Goal: Check status: Check status

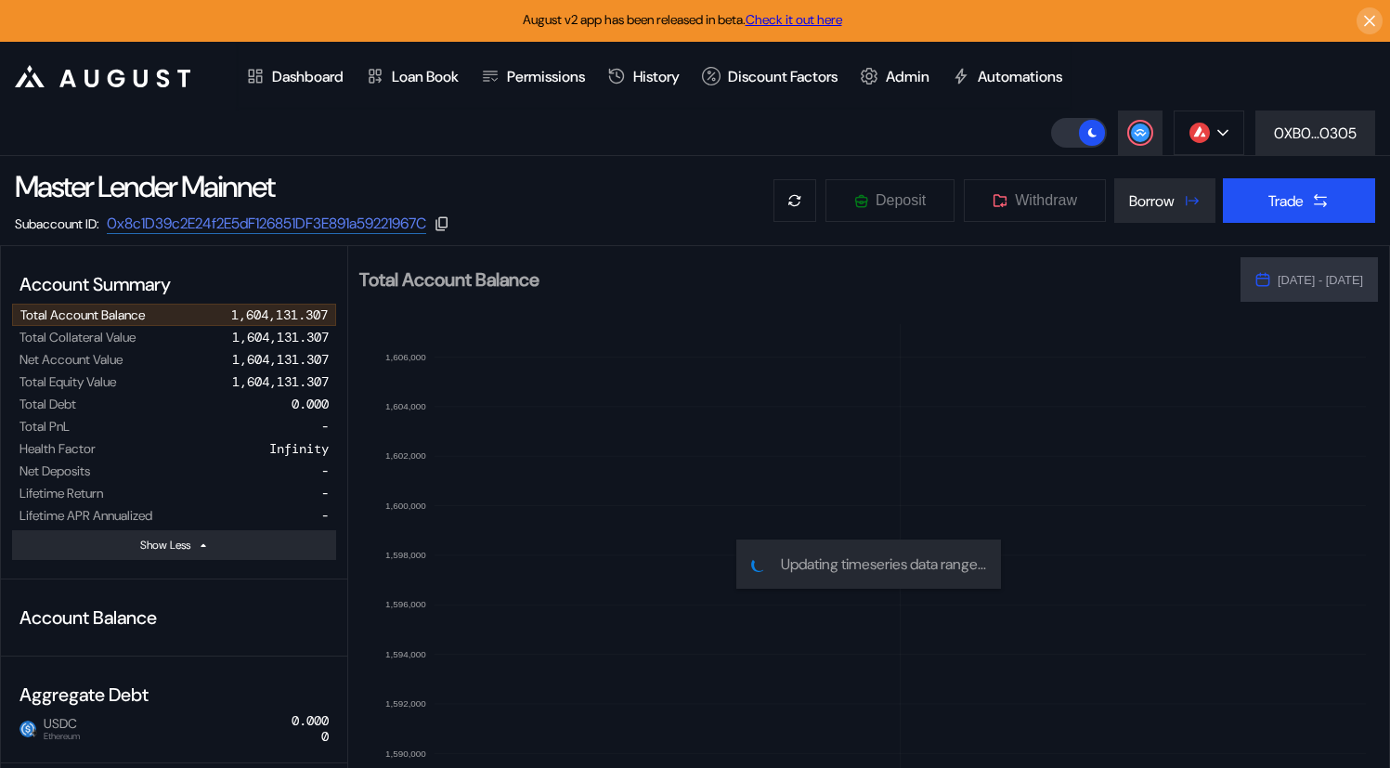
select select "*"
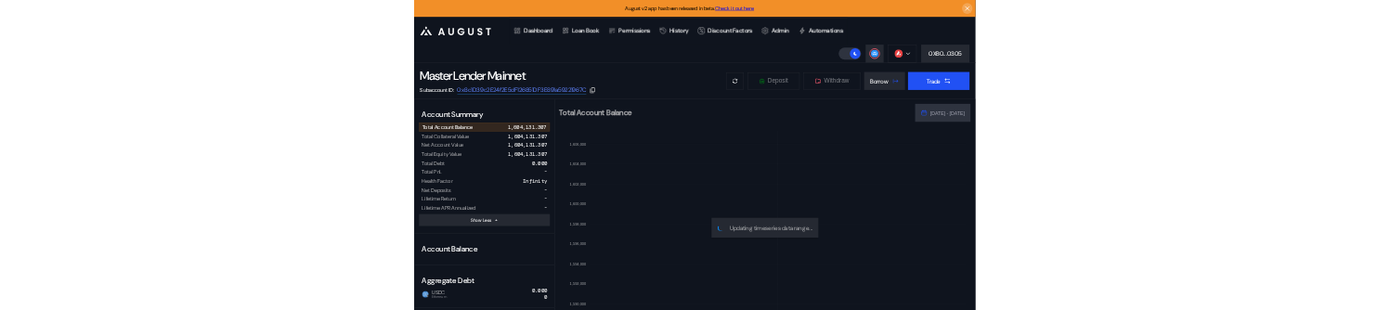
scroll to position [545, 0]
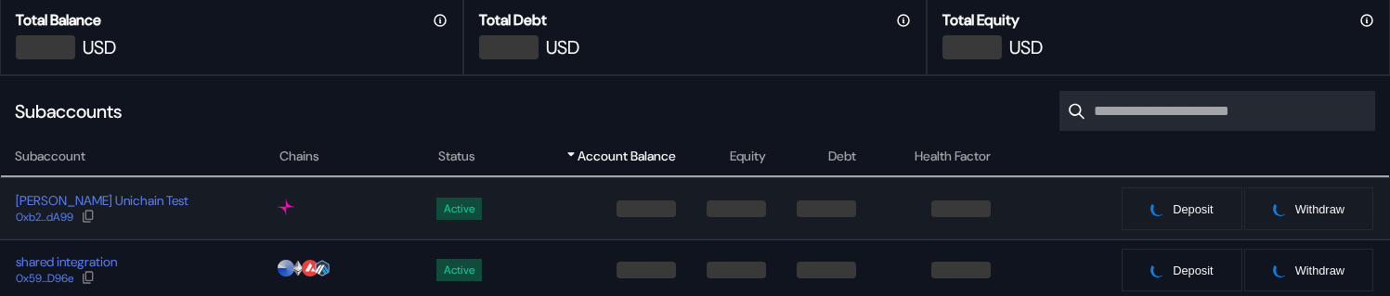
scroll to position [336, 0]
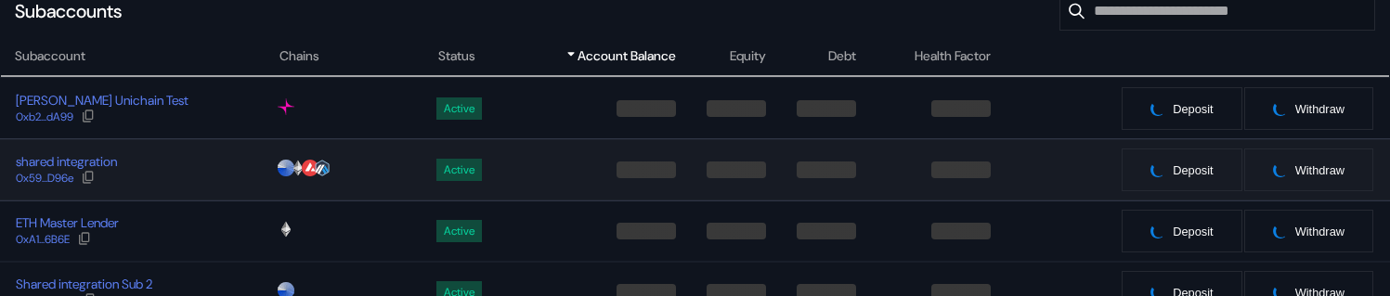
click at [207, 200] on td "shared integration 0x59...D96e" at bounding box center [139, 169] width 279 height 61
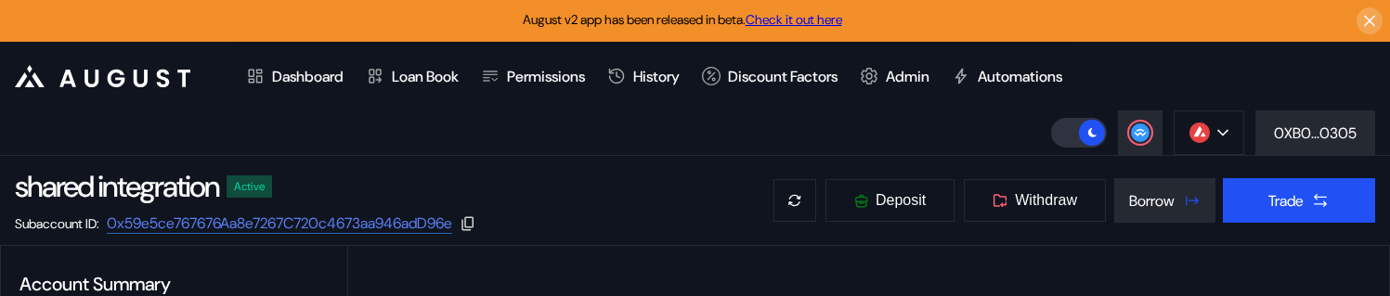
select select "*"
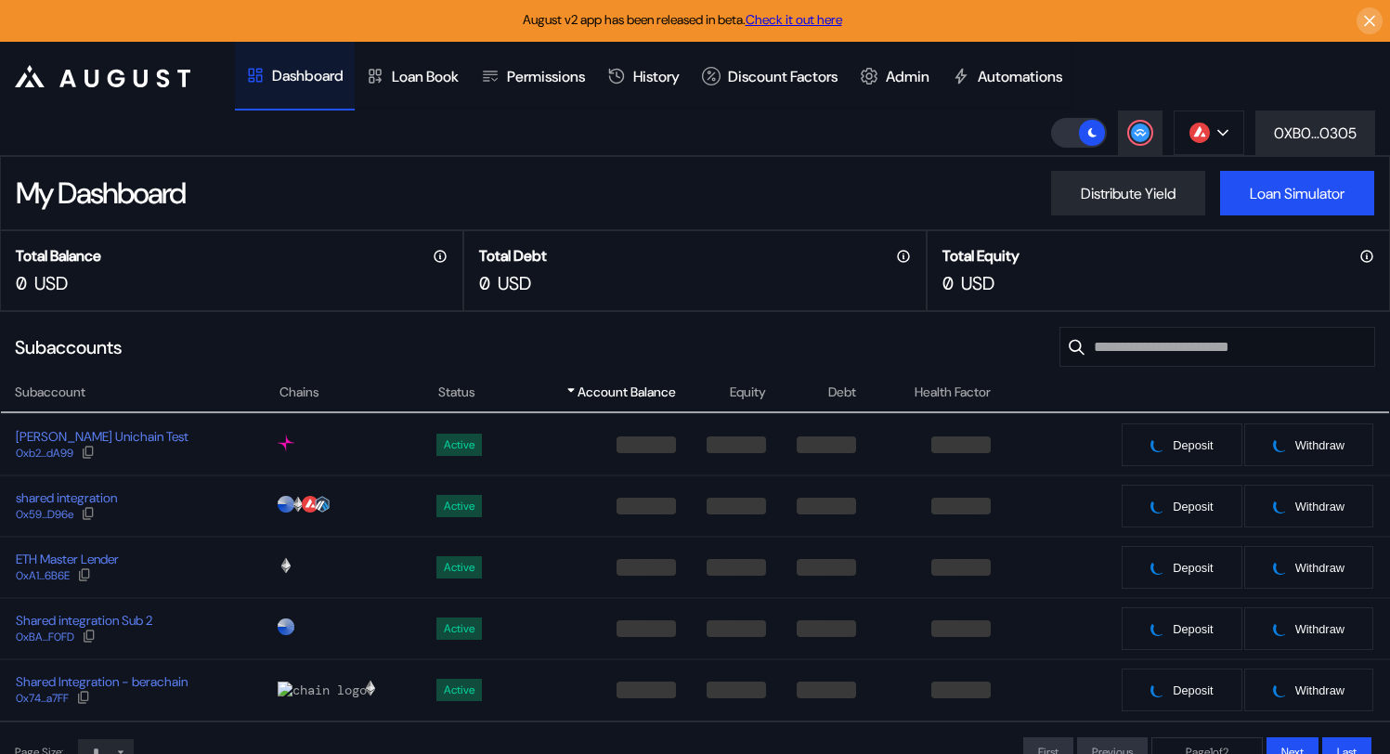
click at [436, 491] on td "Active" at bounding box center [466, 505] width 85 height 61
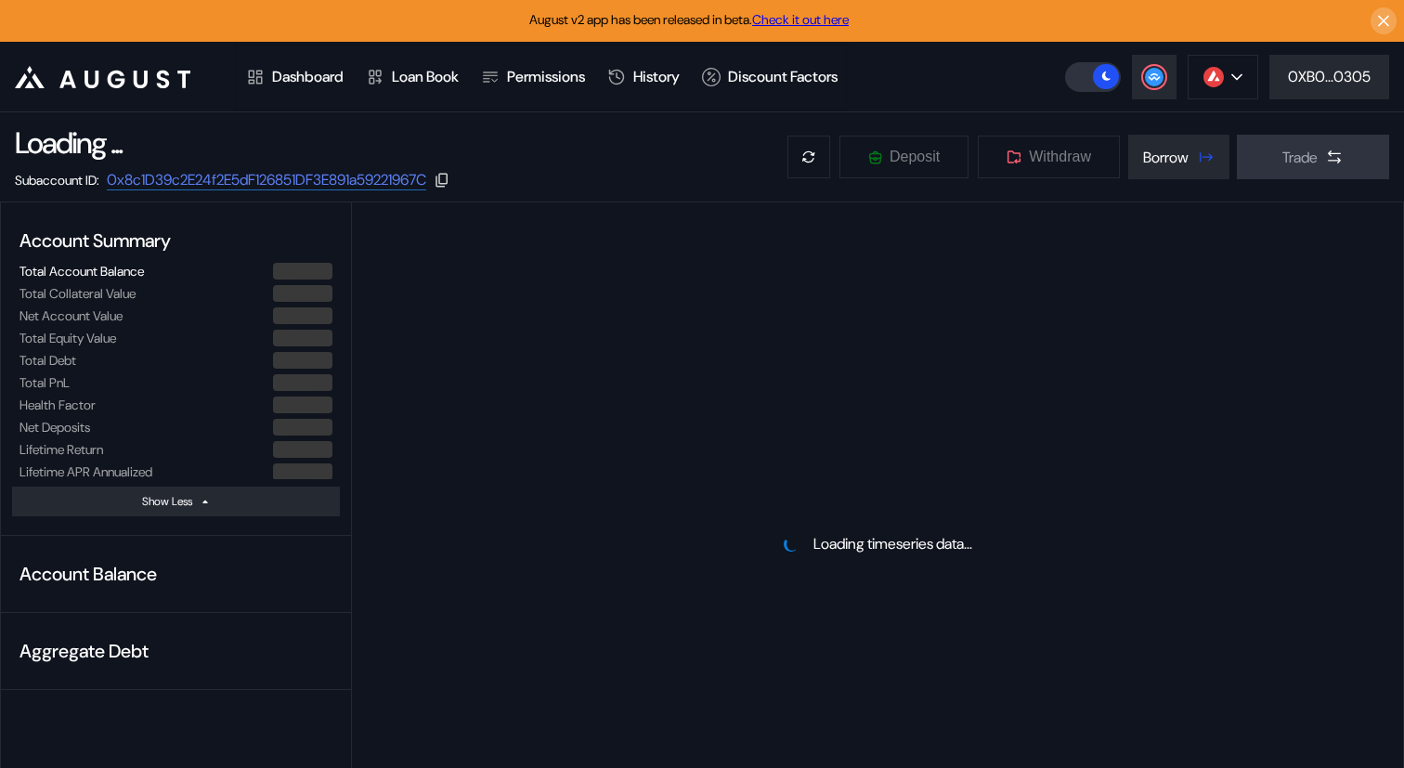
select select "*"
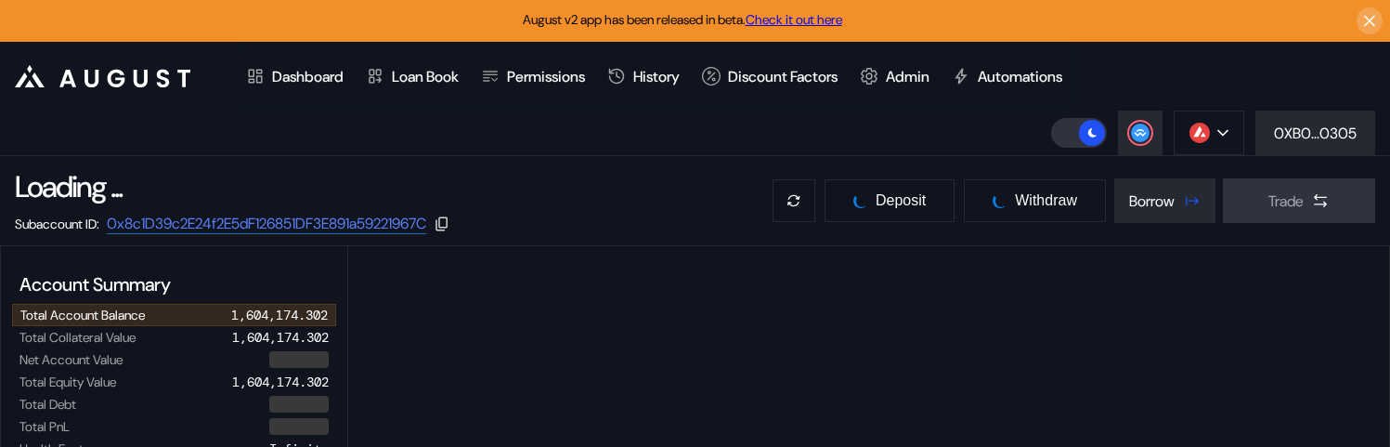
select select "*"
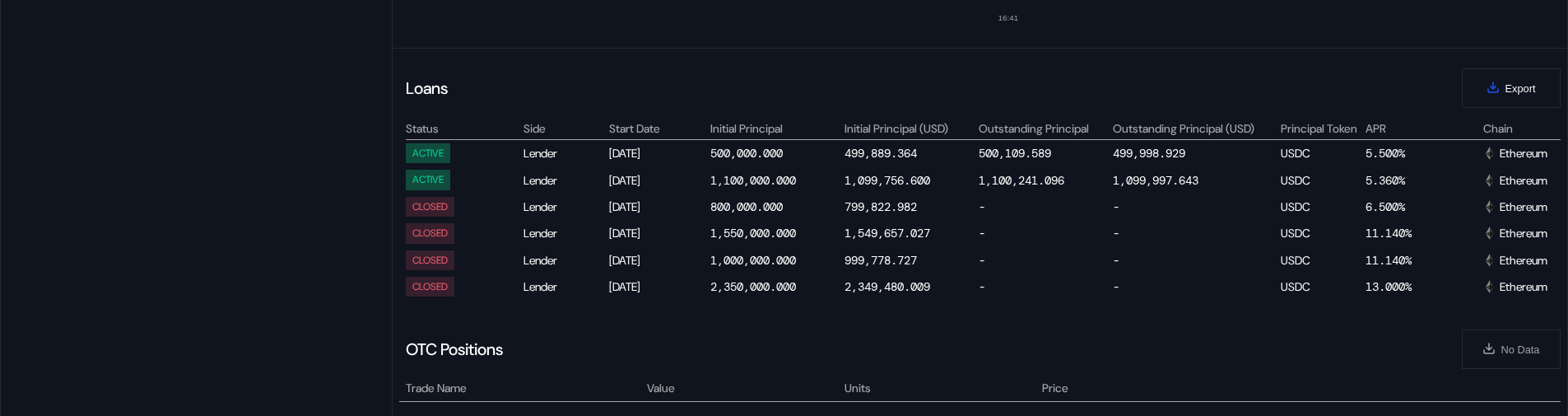
scroll to position [669, 0]
